Goal: Find specific page/section: Find specific page/section

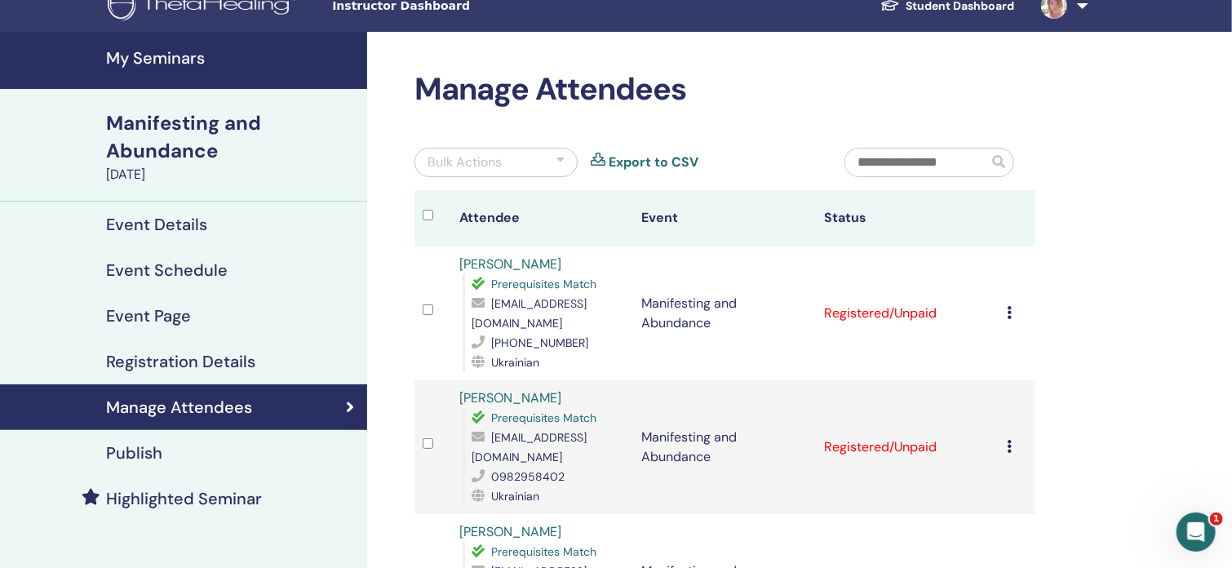
scroll to position [24, 0]
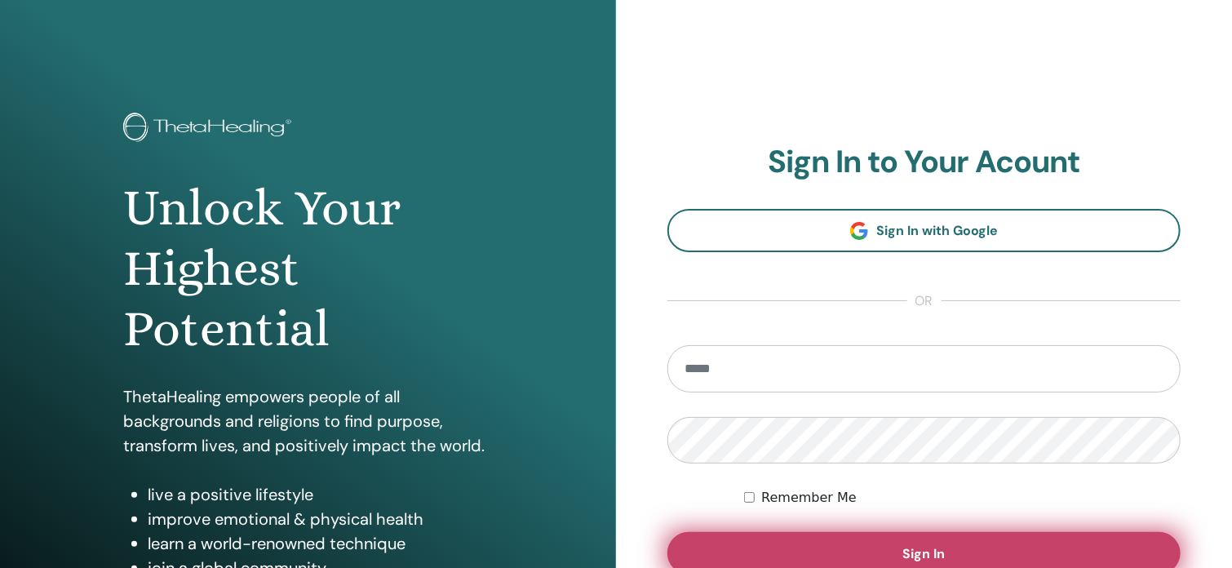
type input "**********"
click at [930, 544] on button "Sign In" at bounding box center [924, 553] width 513 height 42
